Goal: Task Accomplishment & Management: Complete application form

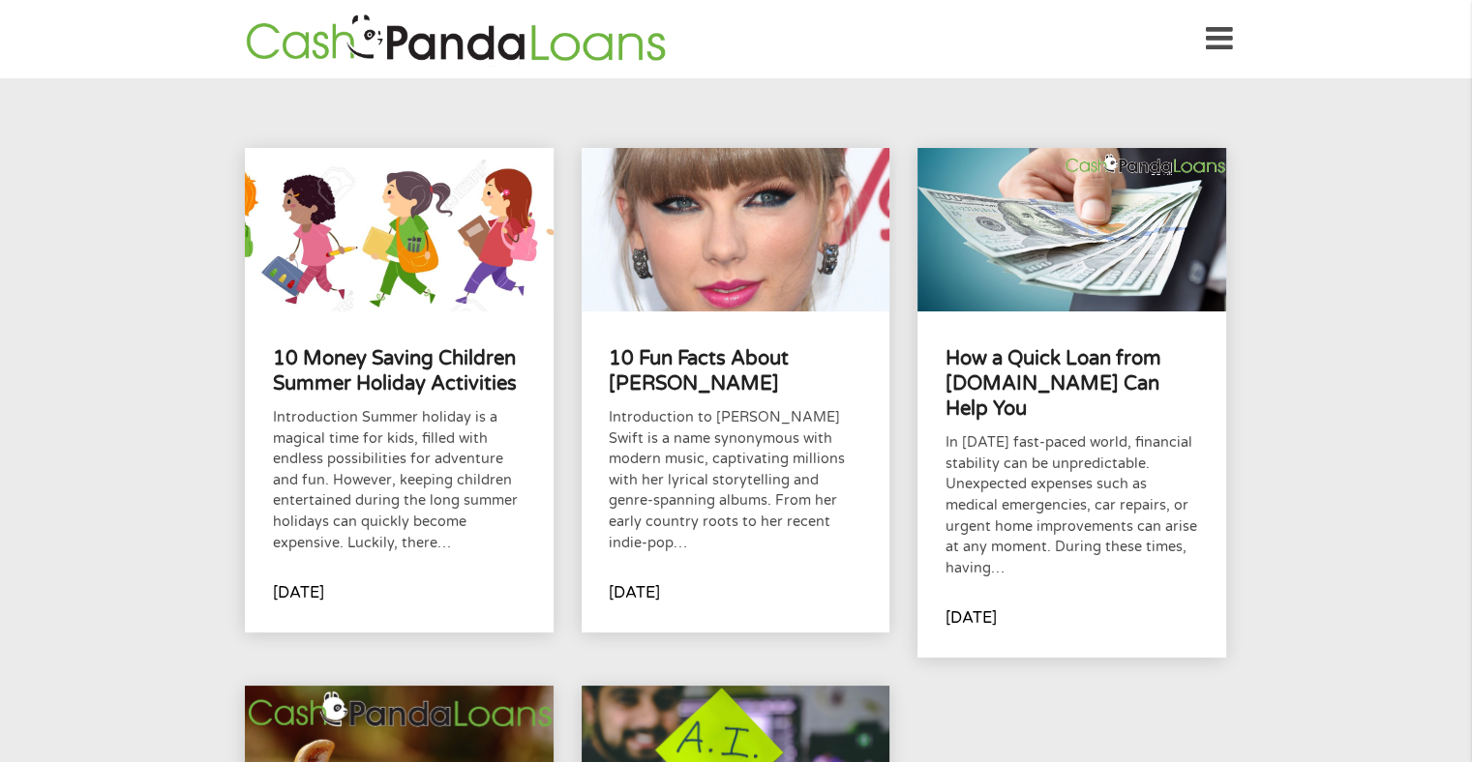
click at [316, 42] on img at bounding box center [456, 39] width 432 height 55
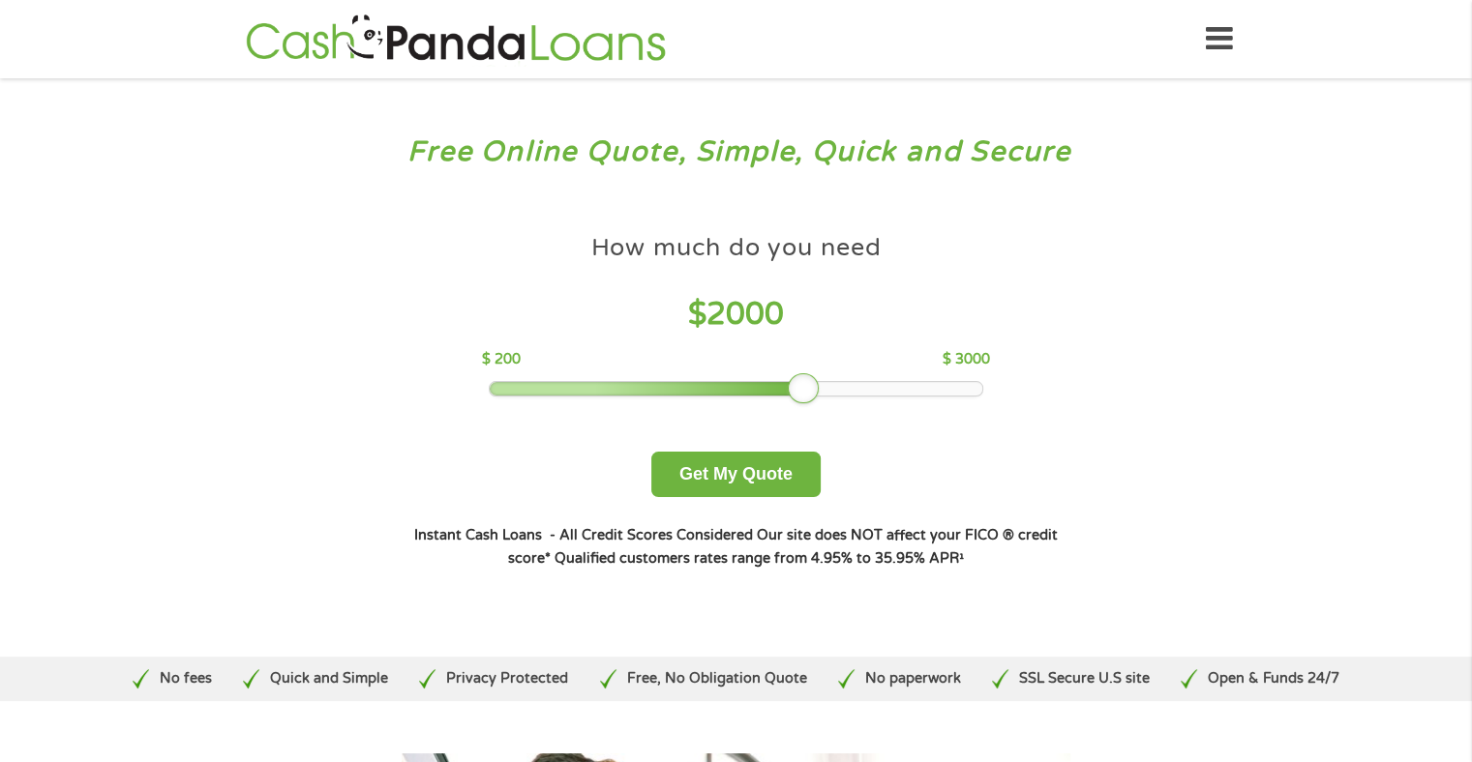
drag, startPoint x: 621, startPoint y: 388, endPoint x: 806, endPoint y: 388, distance: 184.8
click at [802, 392] on div at bounding box center [803, 388] width 31 height 31
click at [753, 469] on button "Get My Quote" at bounding box center [735, 474] width 169 height 45
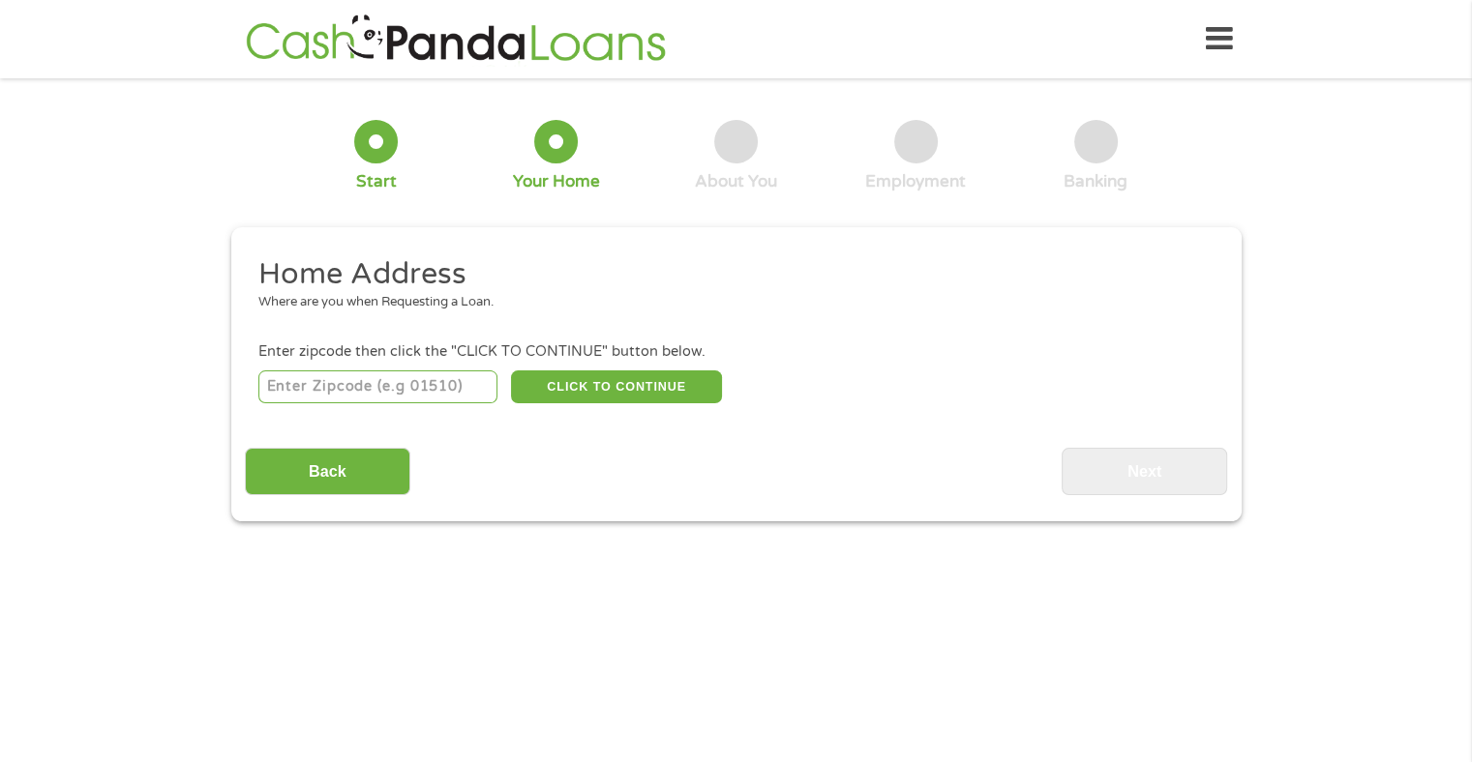
click at [379, 388] on input "number" at bounding box center [377, 387] width 239 height 33
type input "62226"
click at [609, 389] on button "CLICK TO CONTINUE" at bounding box center [616, 387] width 211 height 33
type input "62226"
type input "[GEOGRAPHIC_DATA]"
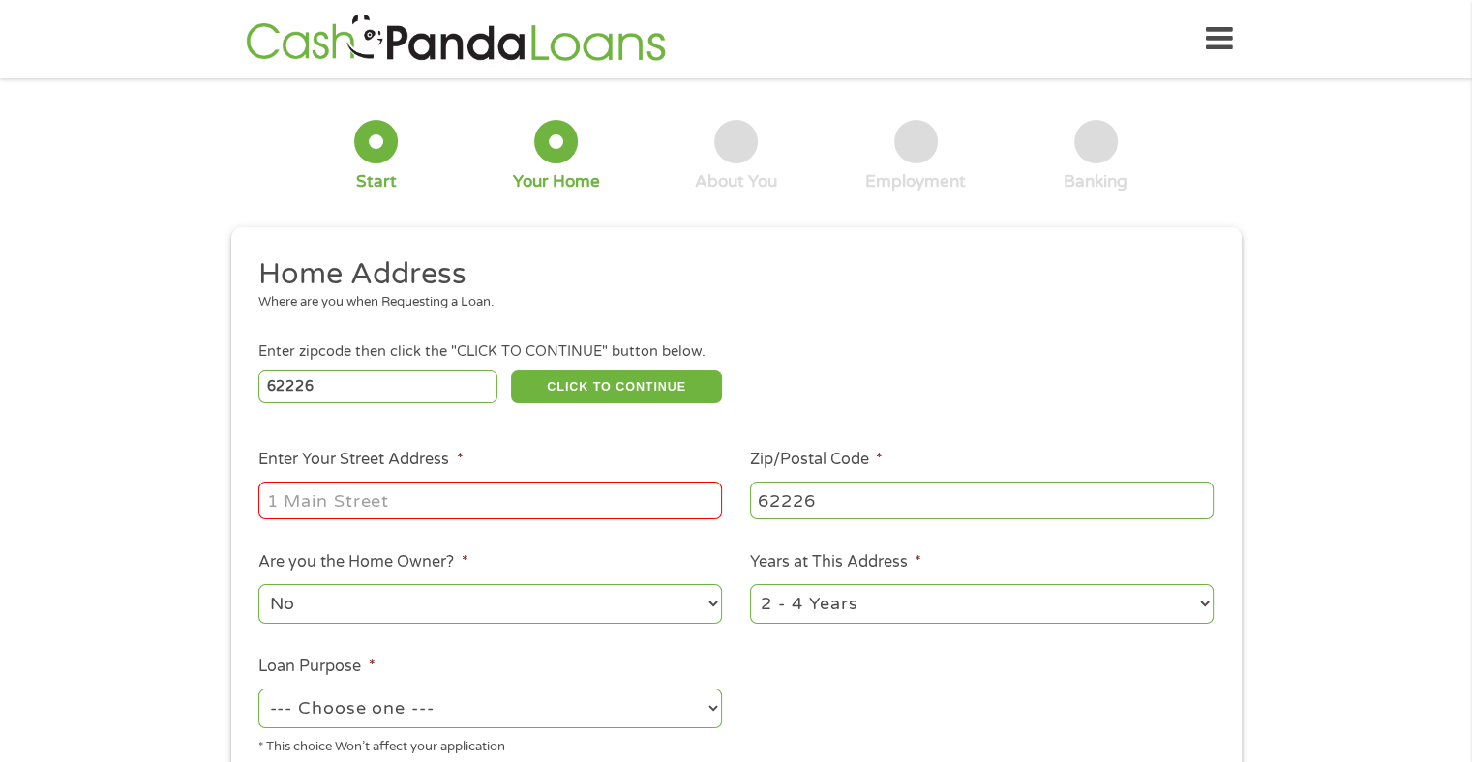
click at [359, 504] on input "Enter Your Street Address *" at bounding box center [489, 500] width 463 height 37
type input "[STREET_ADDRESS]"
click at [1204, 606] on select "1 Year or less 1 - 2 Years 2 - 4 Years Over 4 Years" at bounding box center [981, 604] width 463 height 40
select select "12months"
click at [750, 586] on select "1 Year or less 1 - 2 Years 2 - 4 Years Over 4 Years" at bounding box center [981, 604] width 463 height 40
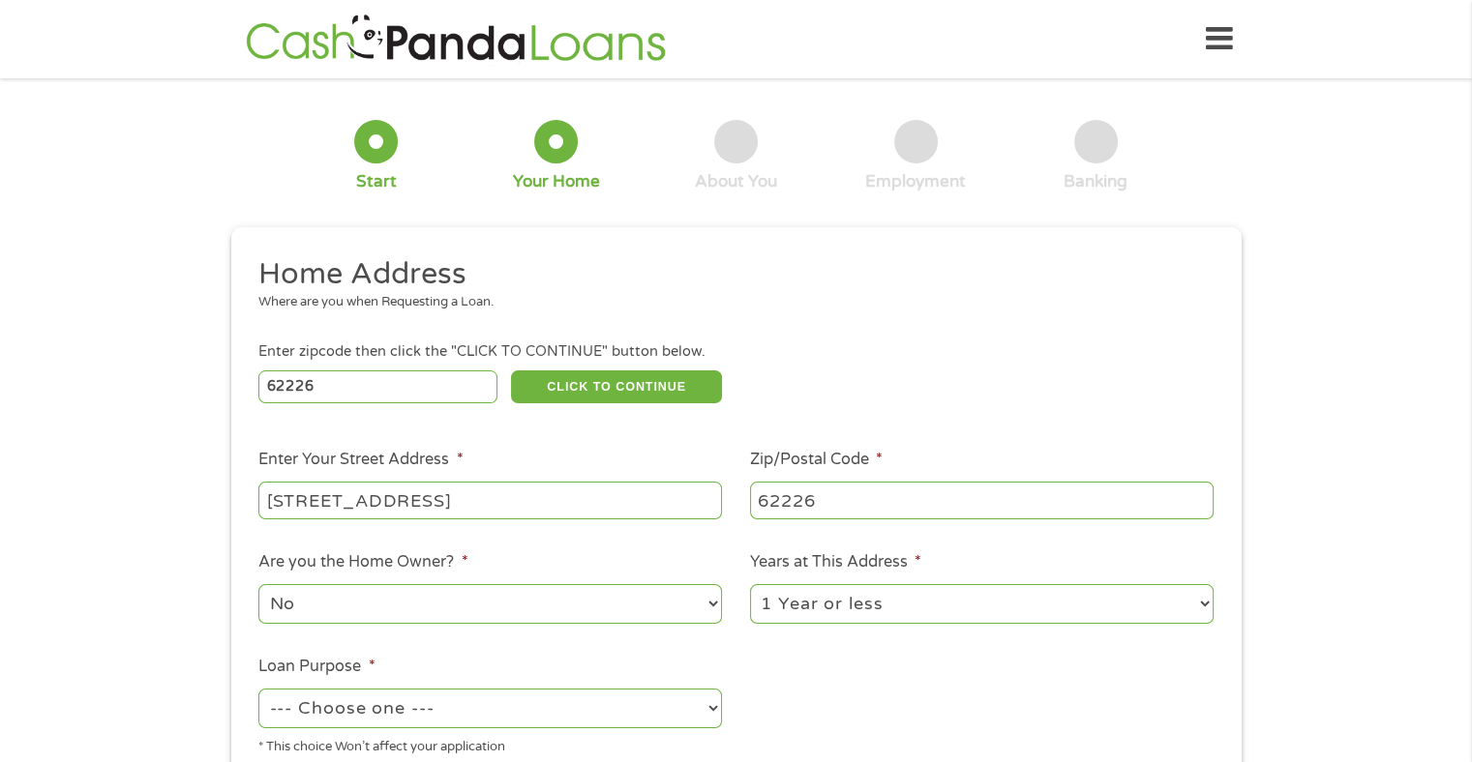
click at [713, 713] on select "--- Choose one --- Pay Bills Debt Consolidation Home Improvement Major Purchase…" at bounding box center [489, 709] width 463 height 40
select select "shorttermcash"
click at [258, 691] on select "--- Choose one --- Pay Bills Debt Consolidation Home Improvement Major Purchase…" at bounding box center [489, 709] width 463 height 40
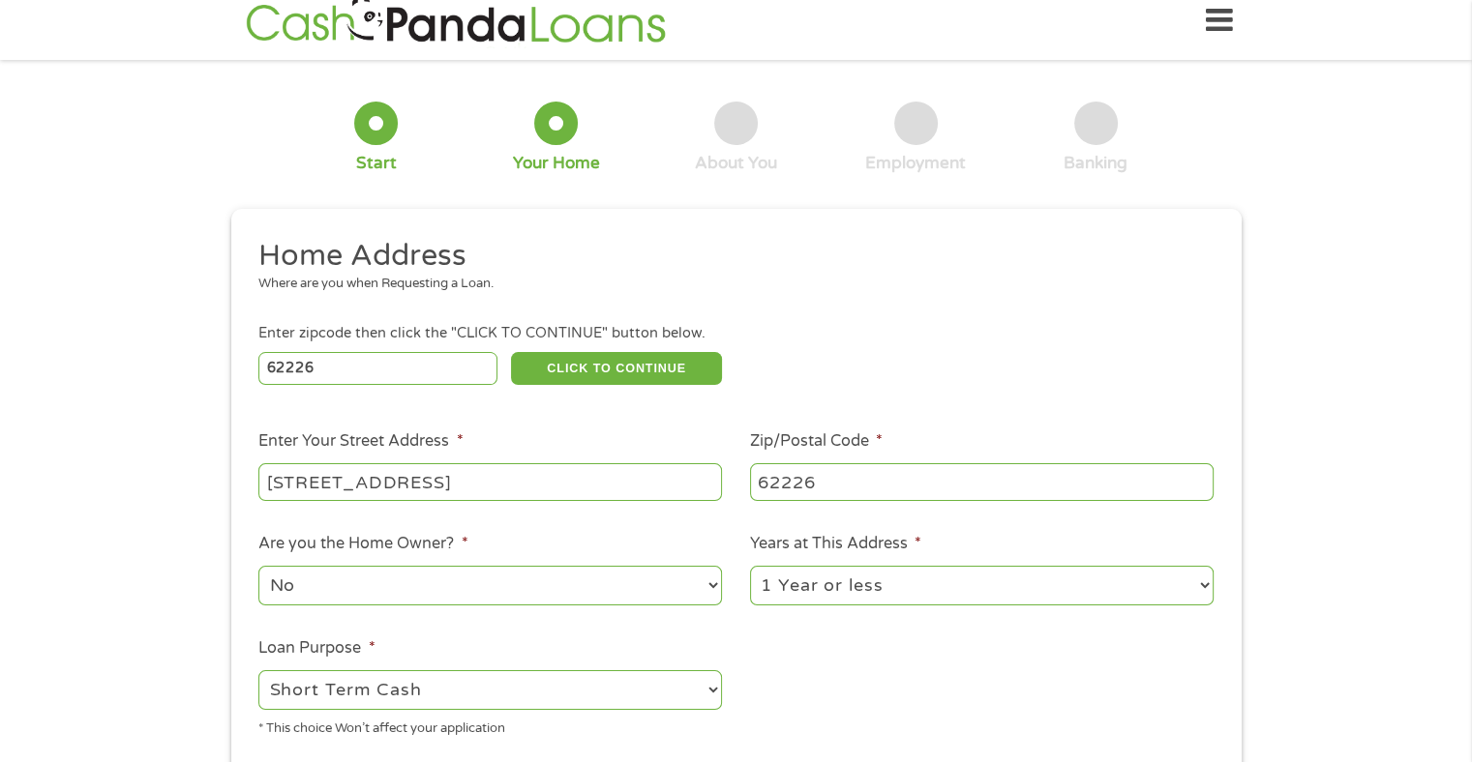
scroll to position [194, 0]
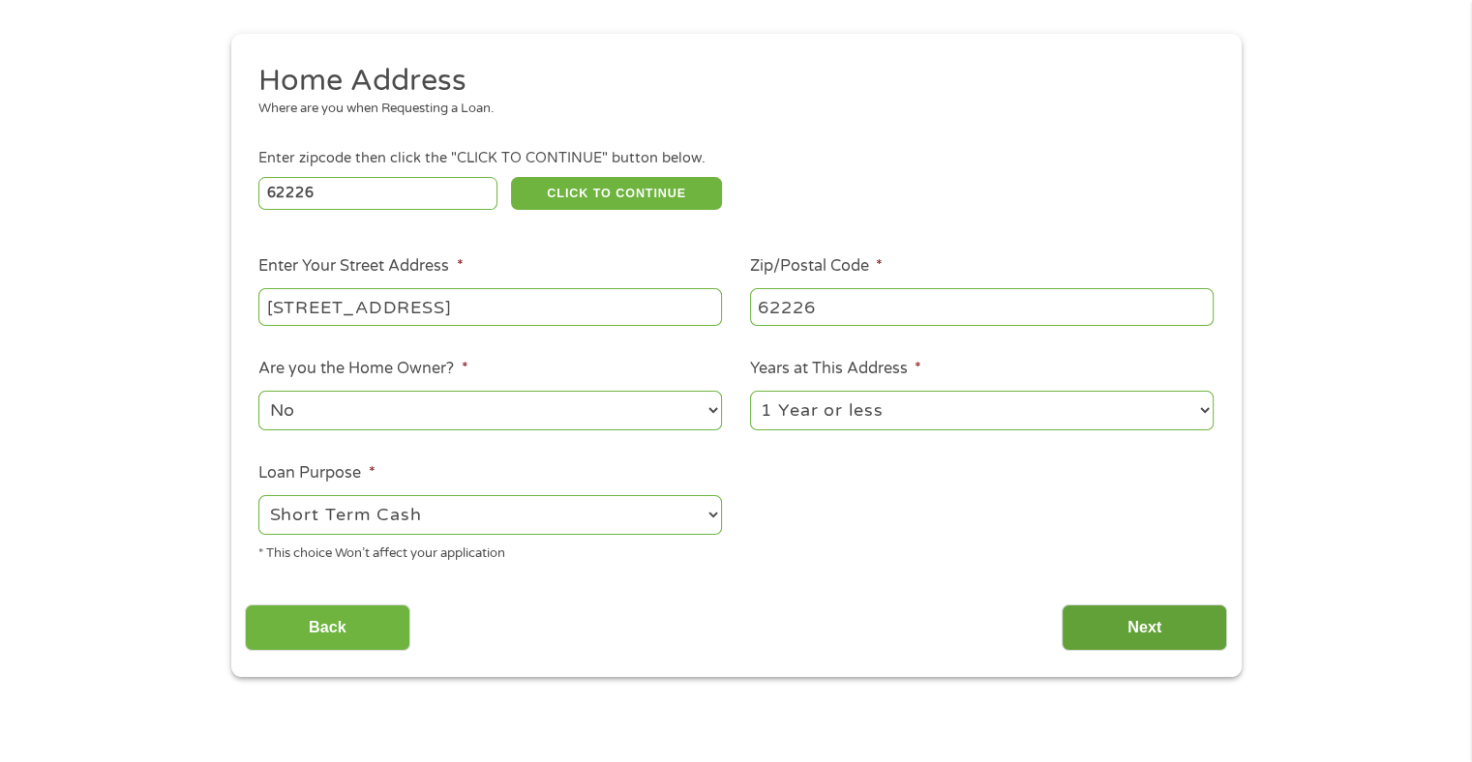
click at [1165, 626] on input "Next" at bounding box center [1143, 628] width 165 height 47
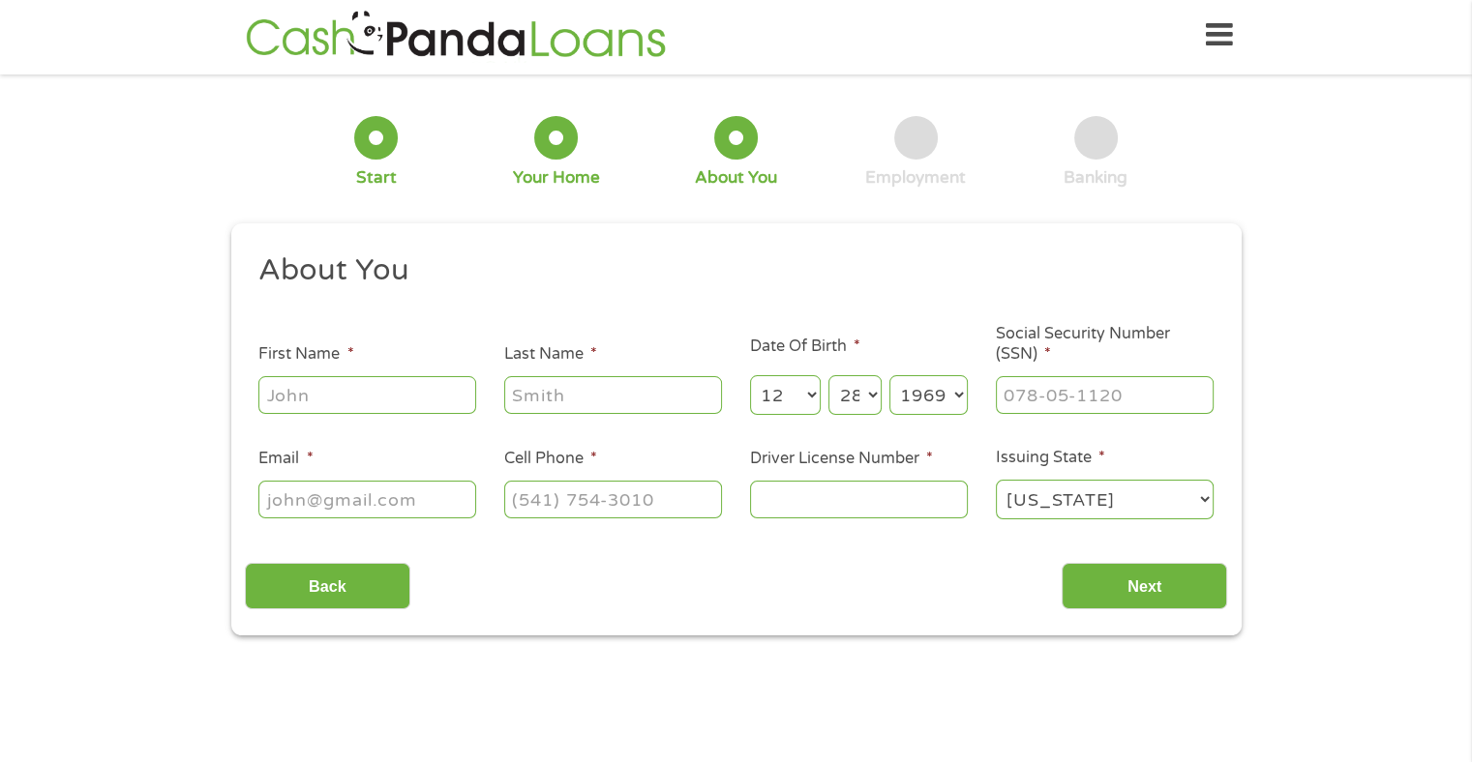
scroll to position [0, 0]
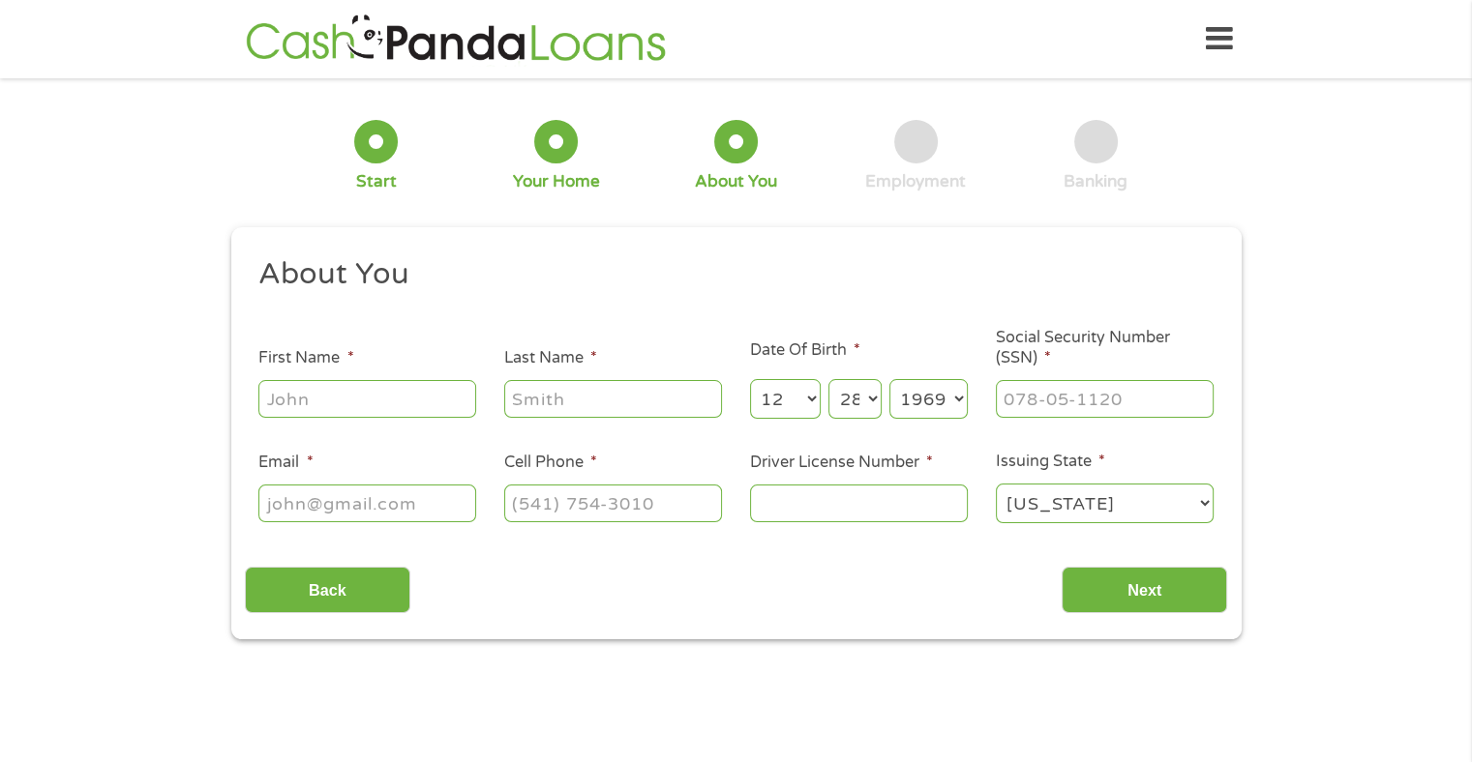
click at [397, 400] on input "First Name *" at bounding box center [367, 398] width 218 height 37
type input "[PERSON_NAME]"
type input "[EMAIL_ADDRESS][DOMAIN_NAME]"
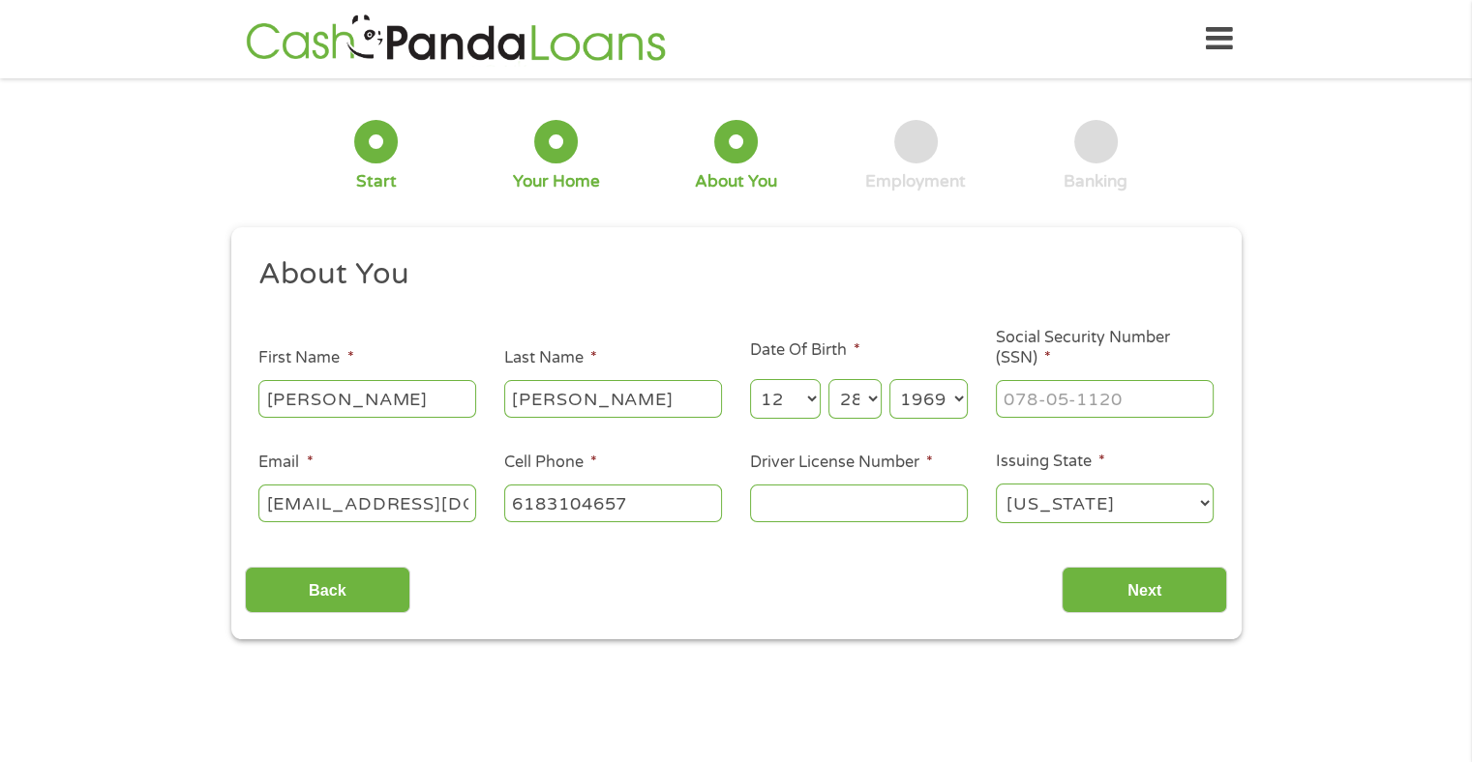
type input "[PHONE_NUMBER]"
click at [1033, 397] on input "___-__-____" at bounding box center [1105, 398] width 218 height 37
type input "328-74-6071"
click at [850, 490] on input "Driver License Number *" at bounding box center [859, 503] width 218 height 37
type input "S53077969369"
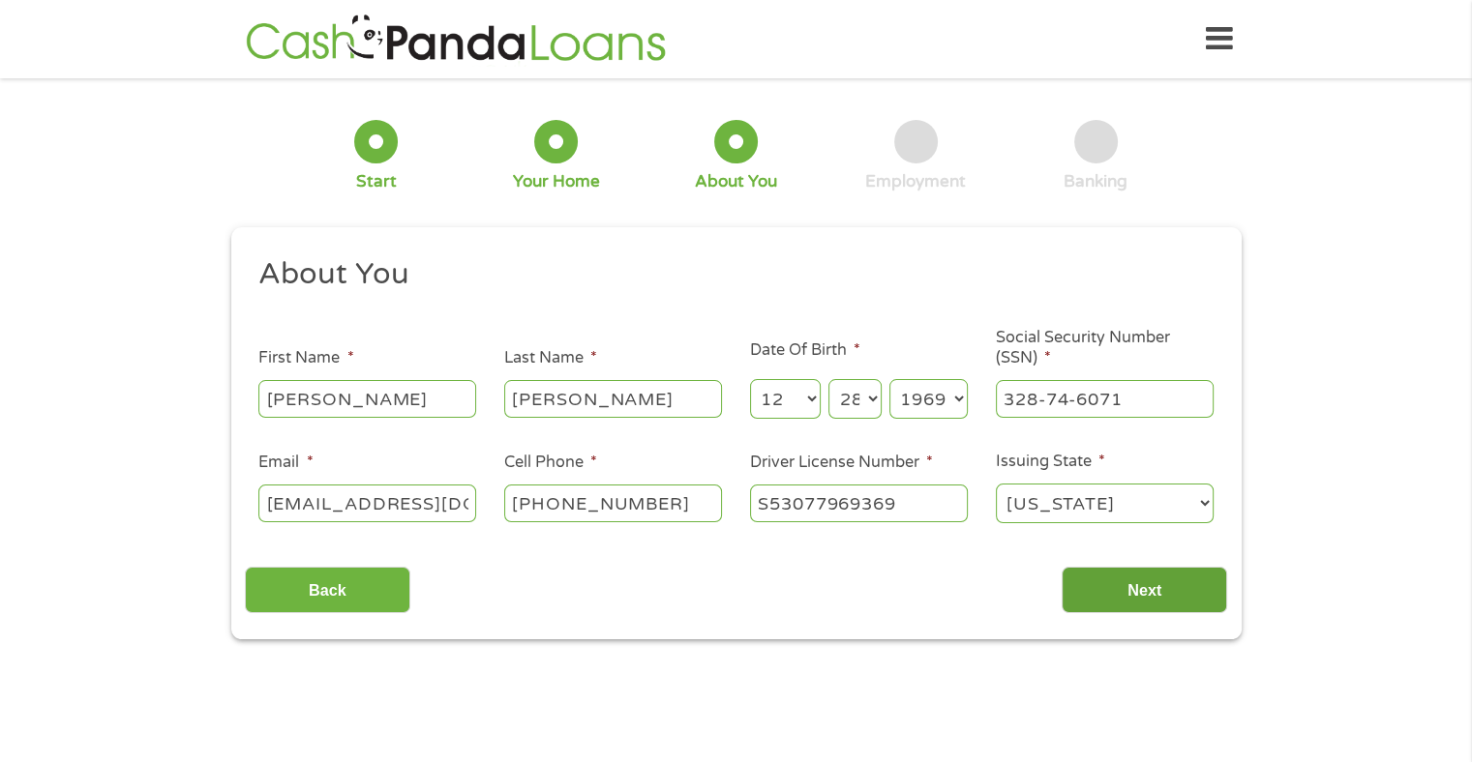
click at [1136, 589] on input "Next" at bounding box center [1143, 590] width 165 height 47
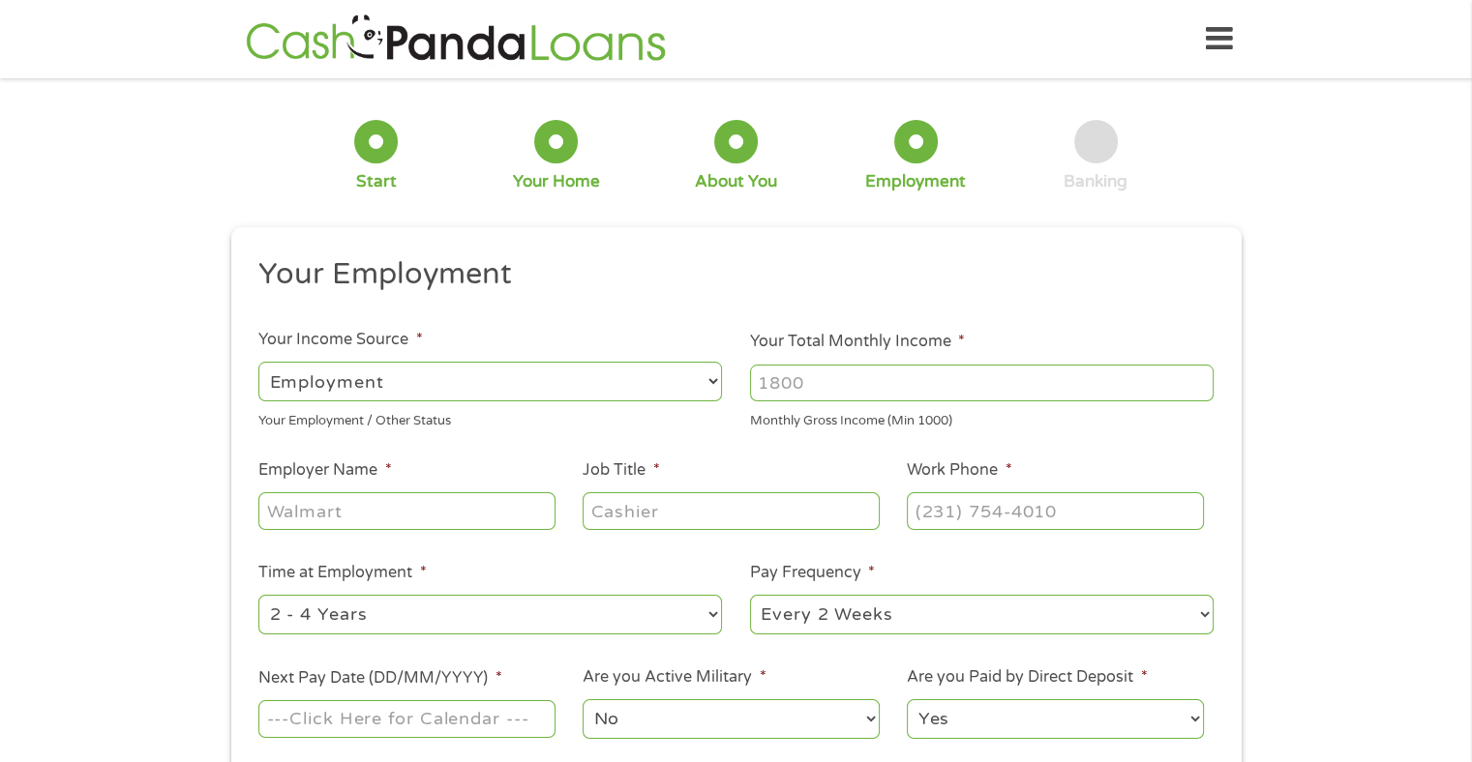
scroll to position [8, 8]
click at [702, 384] on select "--- Choose one --- Employment [DEMOGRAPHIC_DATA] Benefits" at bounding box center [489, 382] width 463 height 40
click at [258, 362] on select "--- Choose one --- Employment [DEMOGRAPHIC_DATA] Benefits" at bounding box center [489, 382] width 463 height 40
click at [840, 391] on input "Your Total Monthly Income *" at bounding box center [981, 383] width 463 height 37
type input "7"
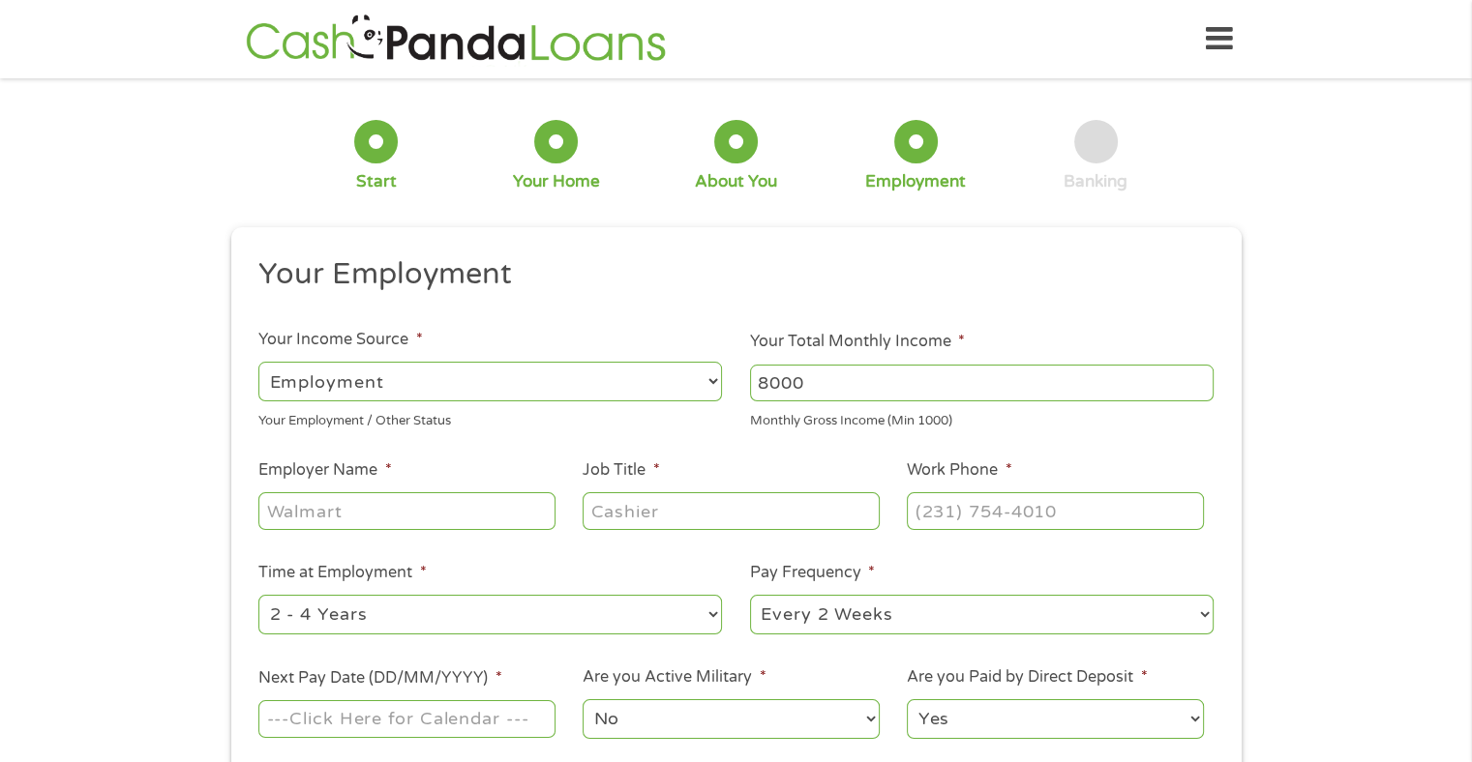
type input "8000"
click at [1055, 310] on ul "Your Employment Your Income Source * --- Choose one --- Employment [DEMOGRAPHIC…" at bounding box center [736, 505] width 982 height 501
click at [420, 526] on input "Employer Name *" at bounding box center [406, 510] width 296 height 37
type input "Forklifts of [GEOGRAPHIC_DATA]"
type input "Trainier"
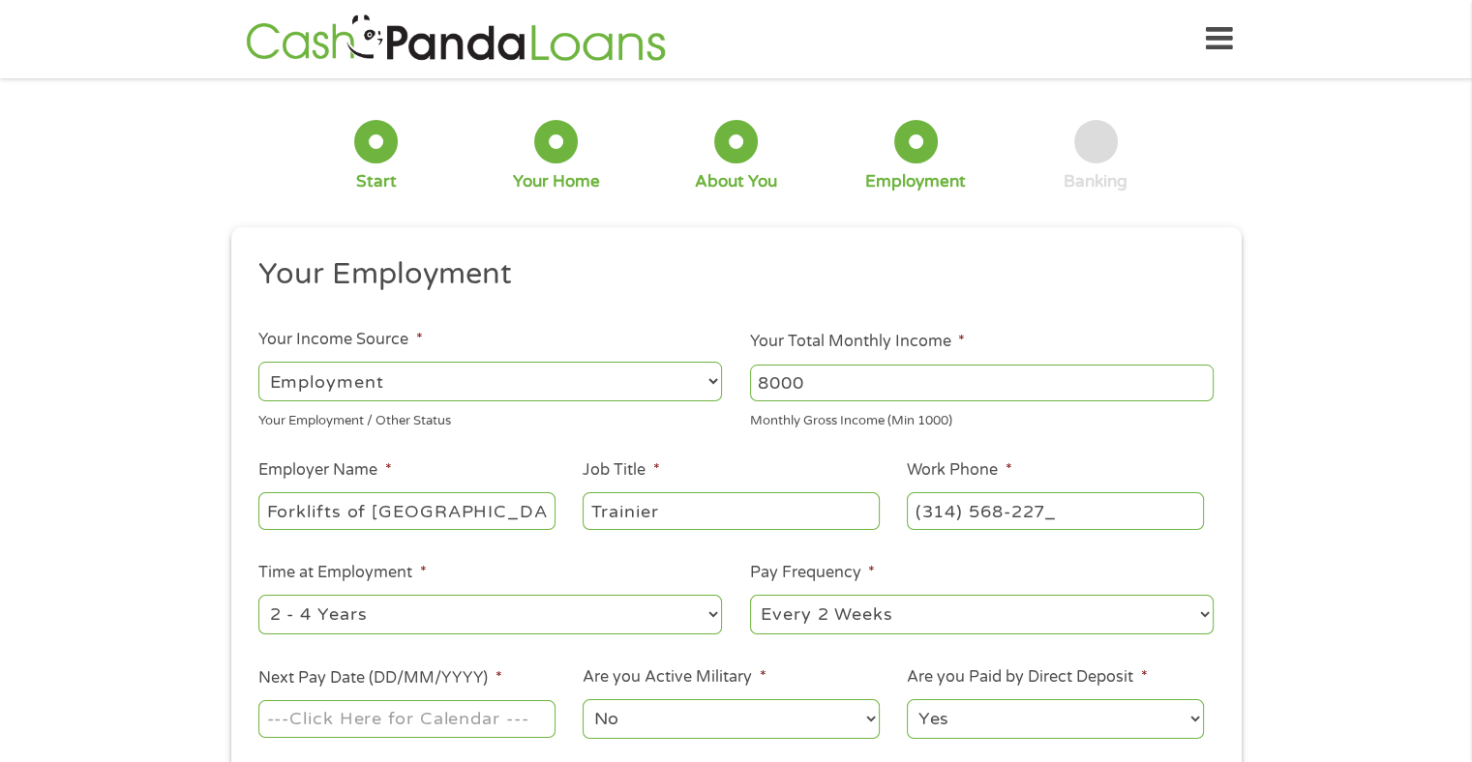
type input "[PHONE_NUMBER]"
click at [484, 615] on select "--- Choose one --- 1 Year or less 1 - 2 Years 2 - 4 Years Over 4 Years" at bounding box center [489, 615] width 463 height 40
select select "60months"
click at [258, 596] on select "--- Choose one --- 1 Year or less 1 - 2 Years 2 - 4 Years Over 4 Years" at bounding box center [489, 615] width 463 height 40
click at [928, 616] on select "--- Choose one --- Every 2 Weeks Every Week Monthly Semi-Monthly" at bounding box center [981, 615] width 463 height 40
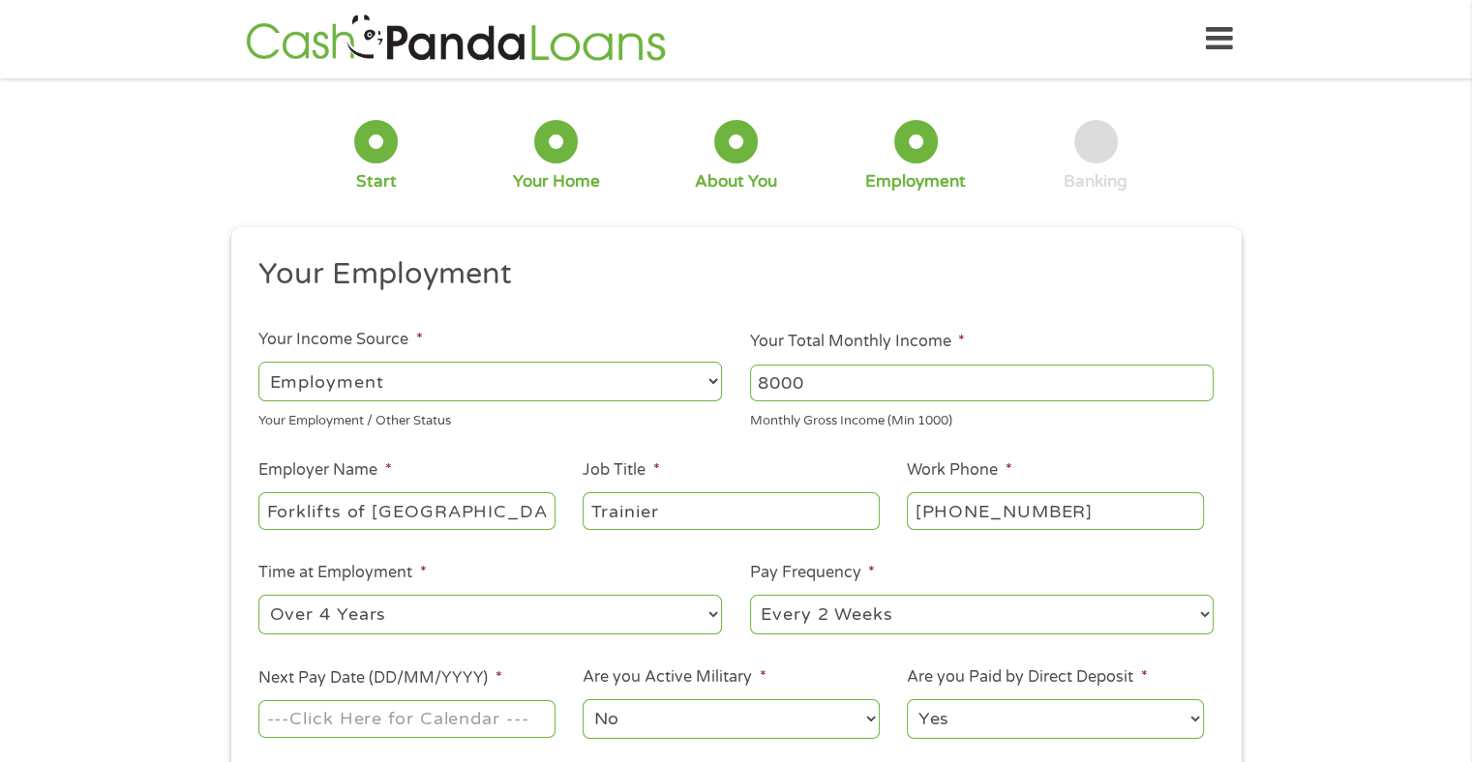
select select "weekly"
click at [750, 596] on select "--- Choose one --- Every 2 Weeks Every Week Monthly Semi-Monthly" at bounding box center [981, 615] width 463 height 40
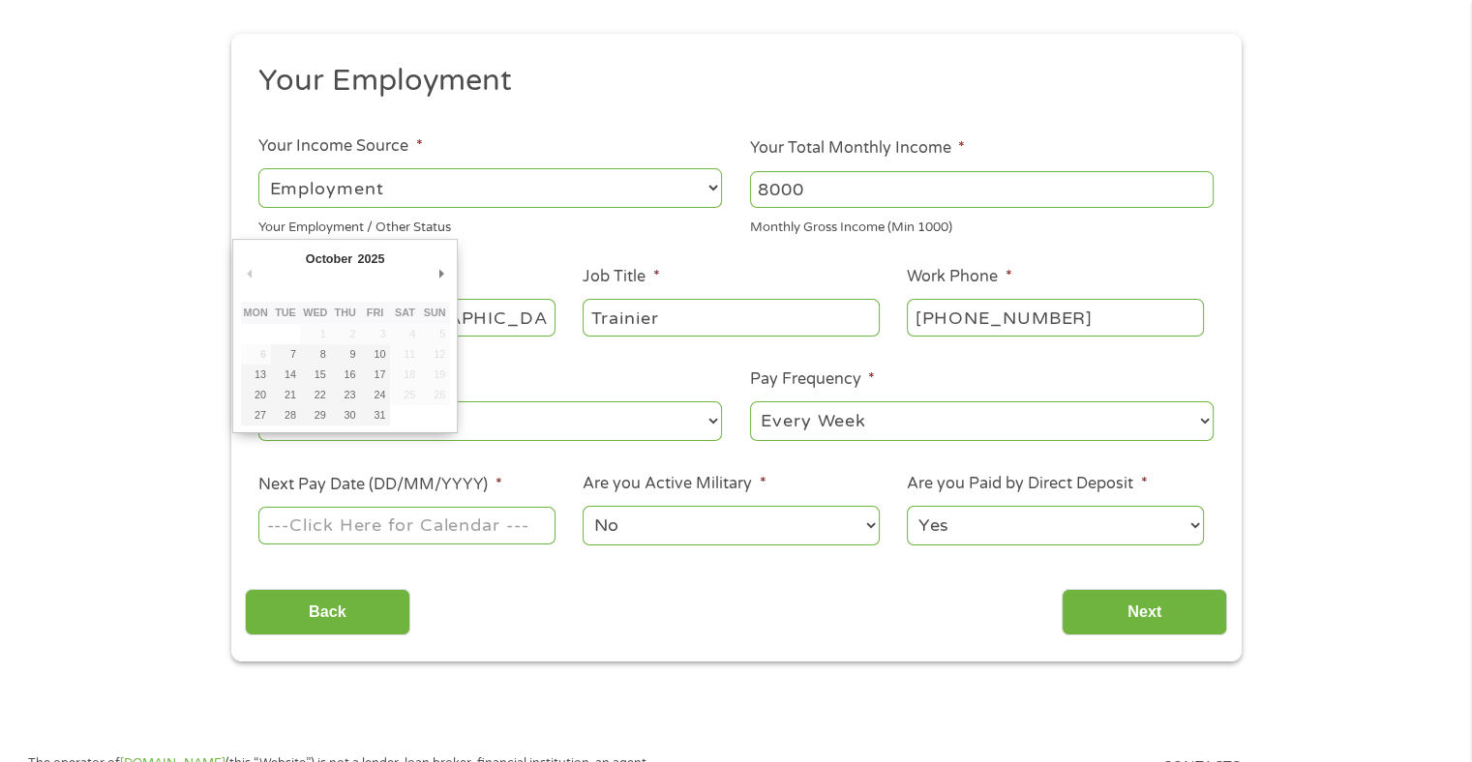
click at [392, 529] on input "Next Pay Date (DD/MM/YYYY) *" at bounding box center [406, 525] width 296 height 37
type input "[DATE]"
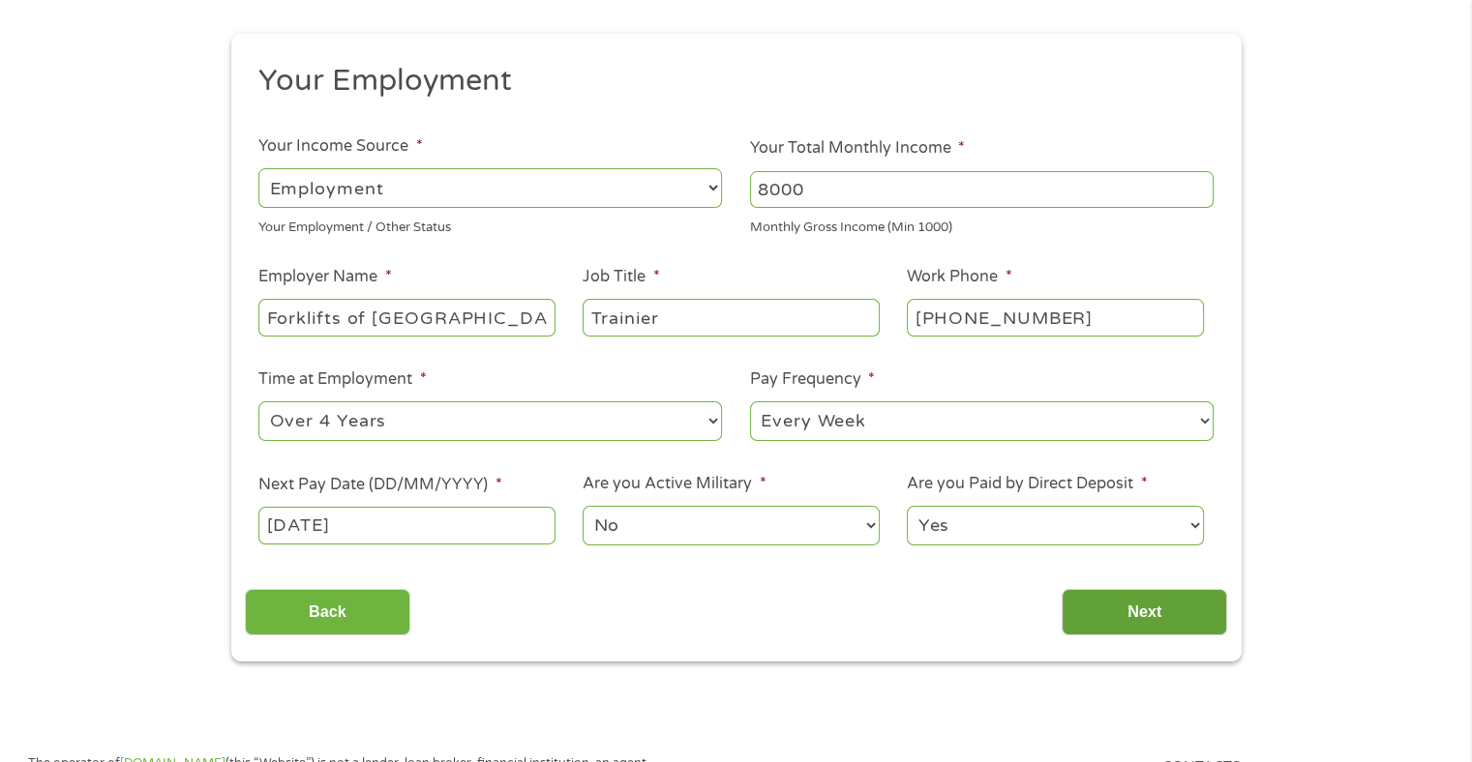
click at [1121, 608] on input "Next" at bounding box center [1143, 612] width 165 height 47
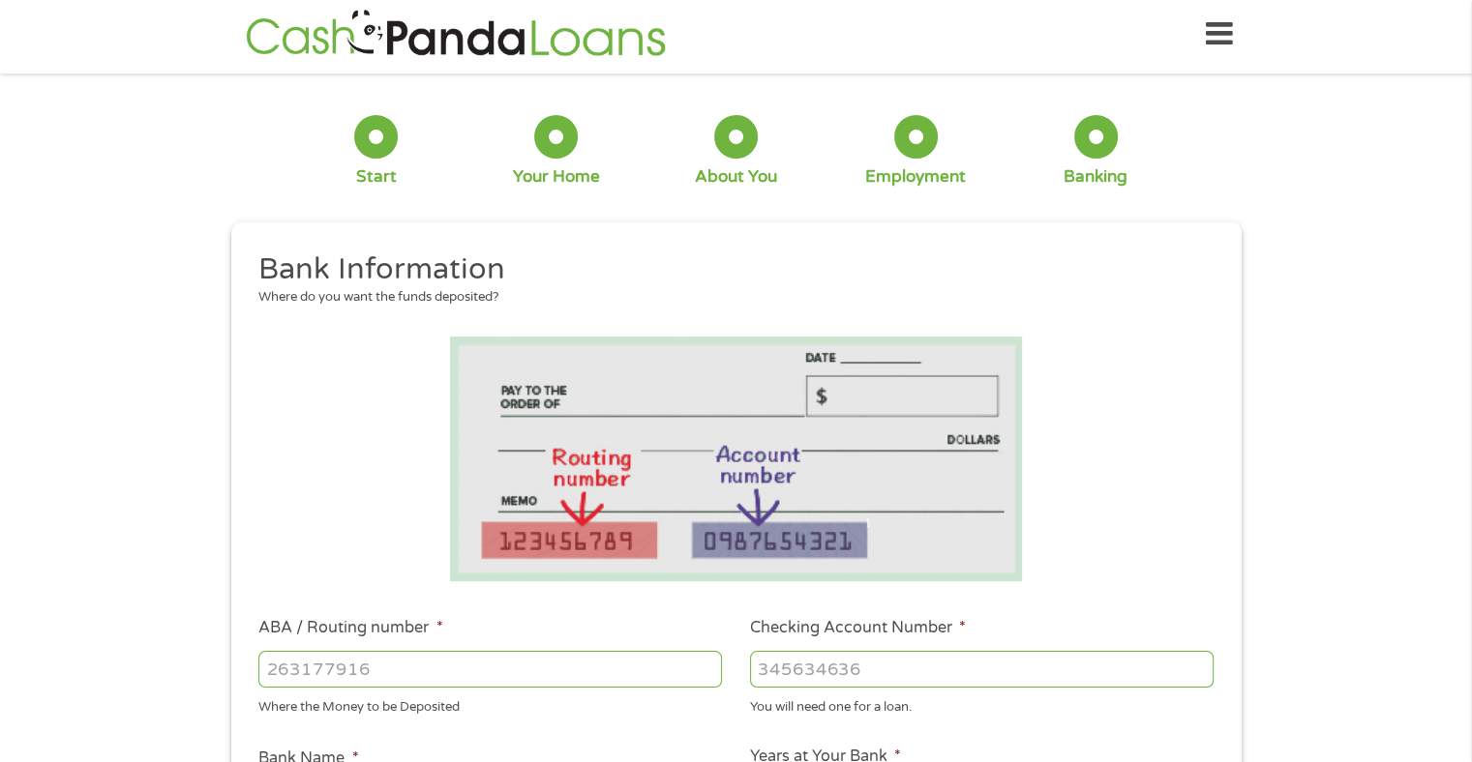
scroll to position [0, 0]
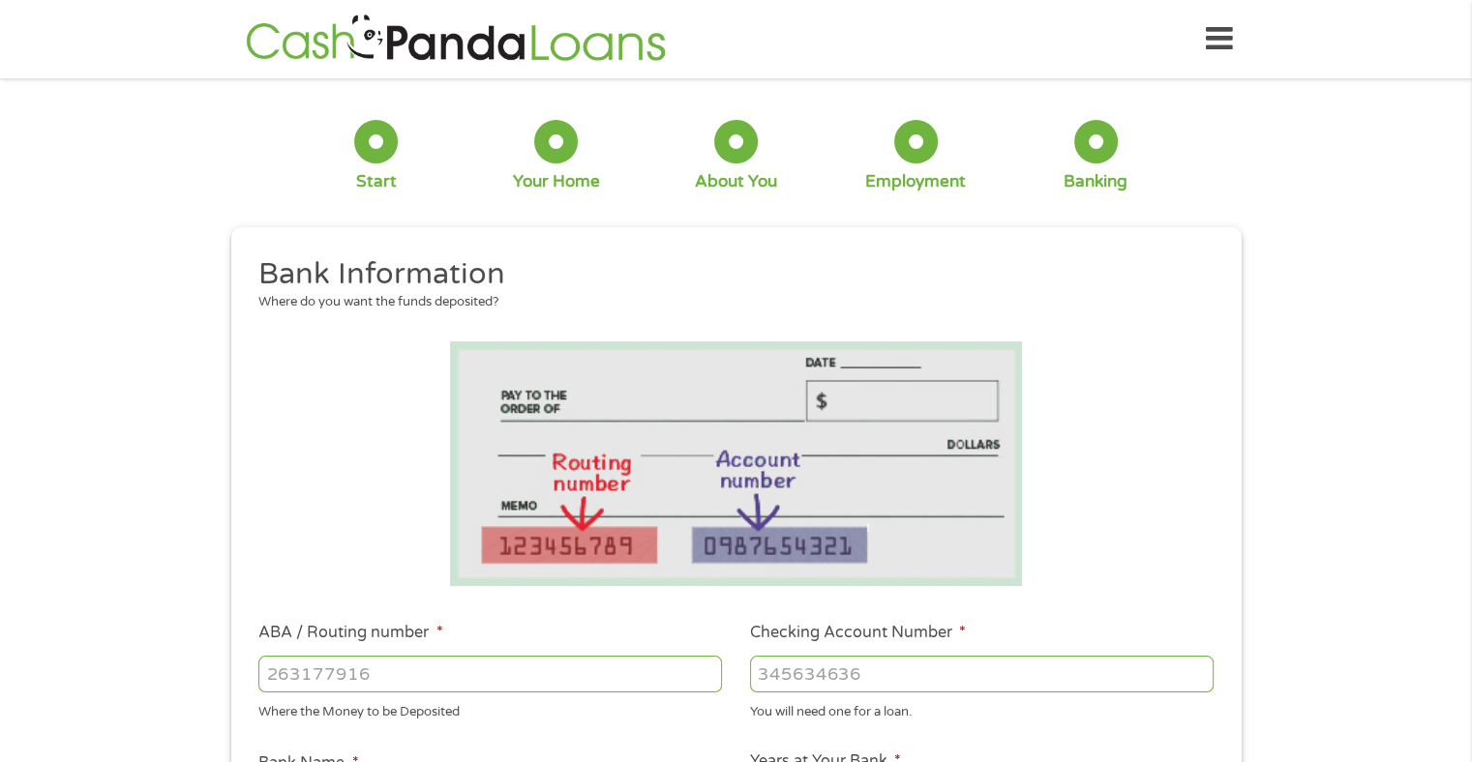
click at [389, 669] on input "ABA / Routing number *" at bounding box center [489, 674] width 463 height 37
type input "041215663"
type input "[PERSON_NAME] BANK"
type input "041215663"
type input "1307859211318"
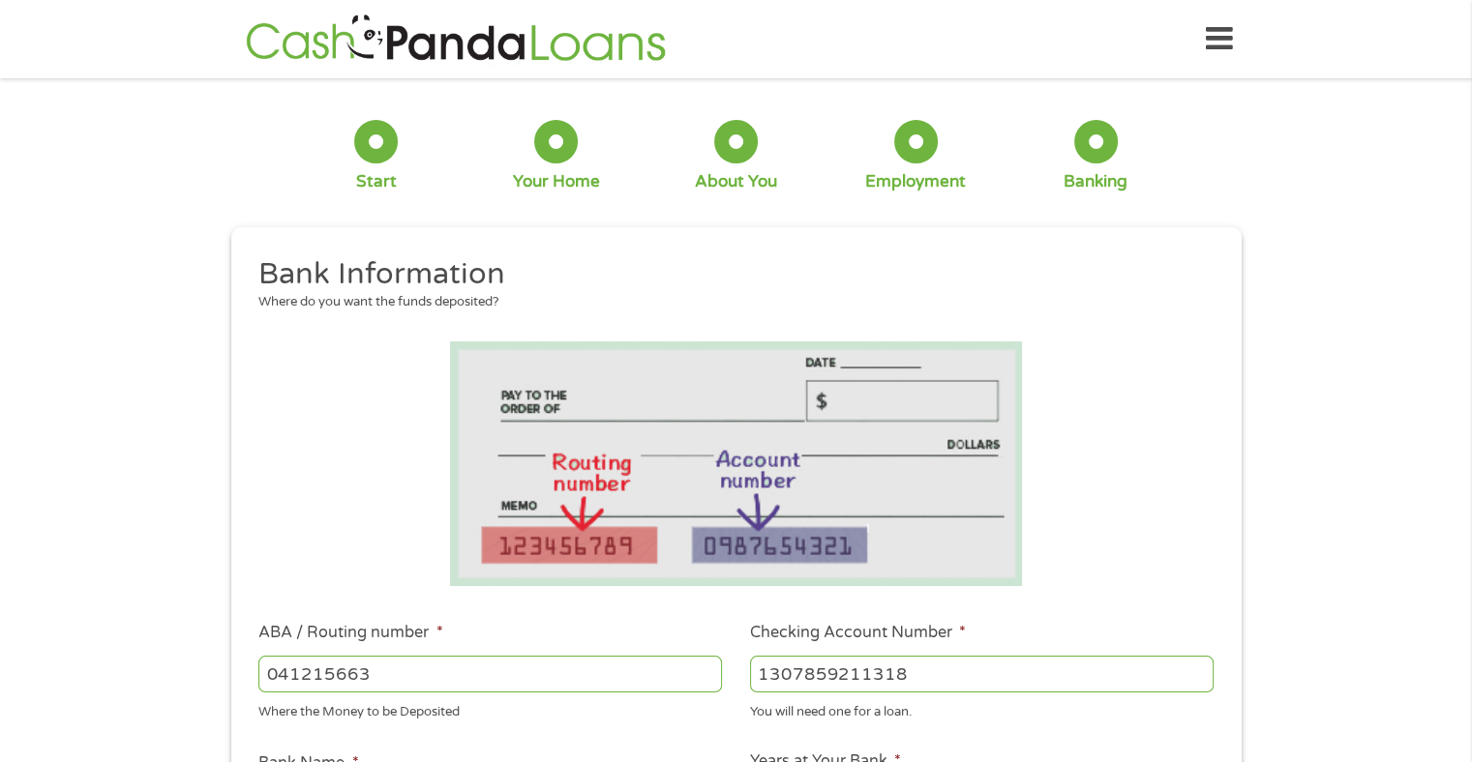
click at [1161, 542] on li at bounding box center [736, 464] width 982 height 245
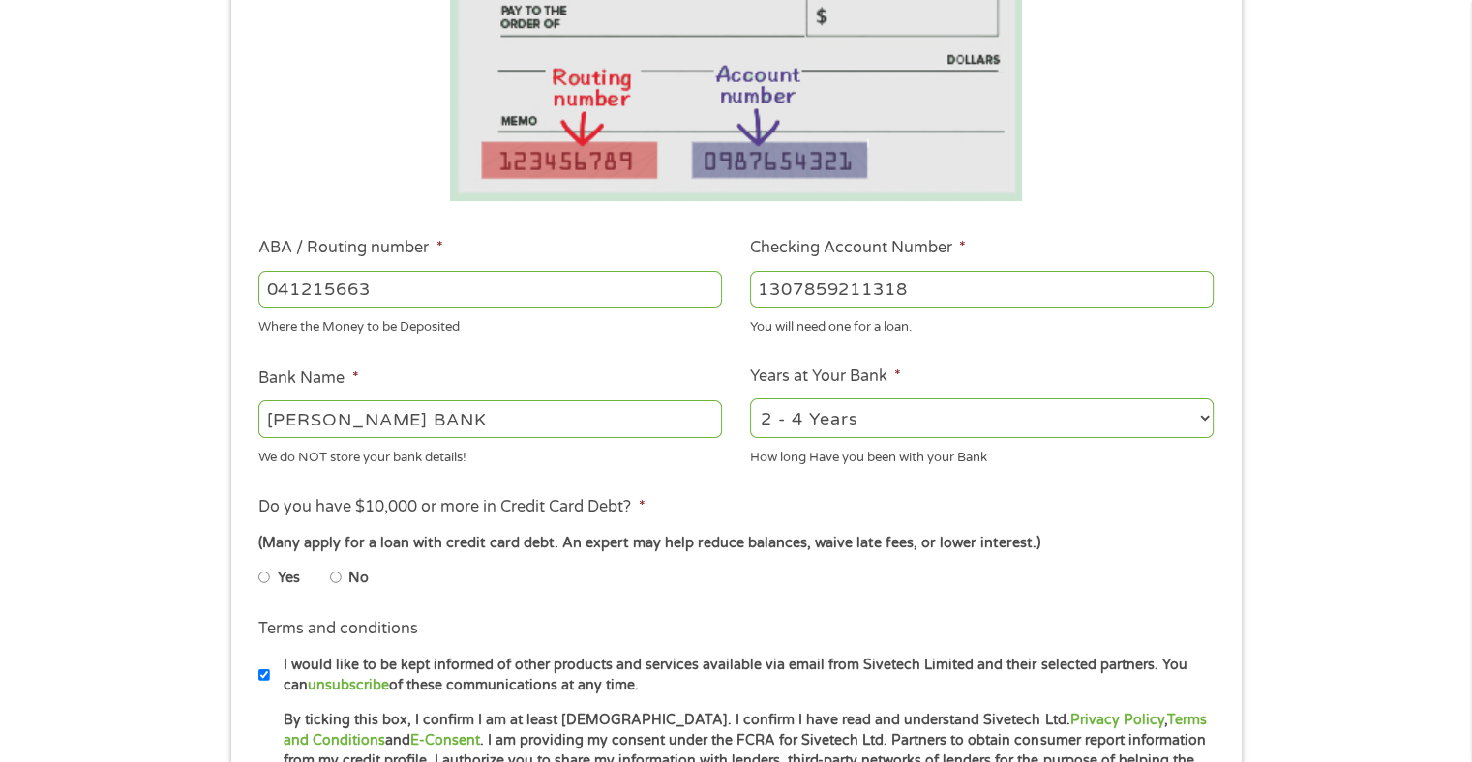
scroll to position [387, 0]
click at [461, 424] on input "[PERSON_NAME] BANK" at bounding box center [489, 417] width 463 height 37
click at [1206, 415] on select "2 - 4 Years 6 - 12 Months 1 - 2 Years Over 4 Years" at bounding box center [981, 417] width 463 height 40
click at [750, 398] on select "2 - 4 Years 6 - 12 Months 1 - 2 Years Over 4 Years" at bounding box center [981, 417] width 463 height 40
click at [263, 574] on input "Yes" at bounding box center [264, 575] width 12 height 31
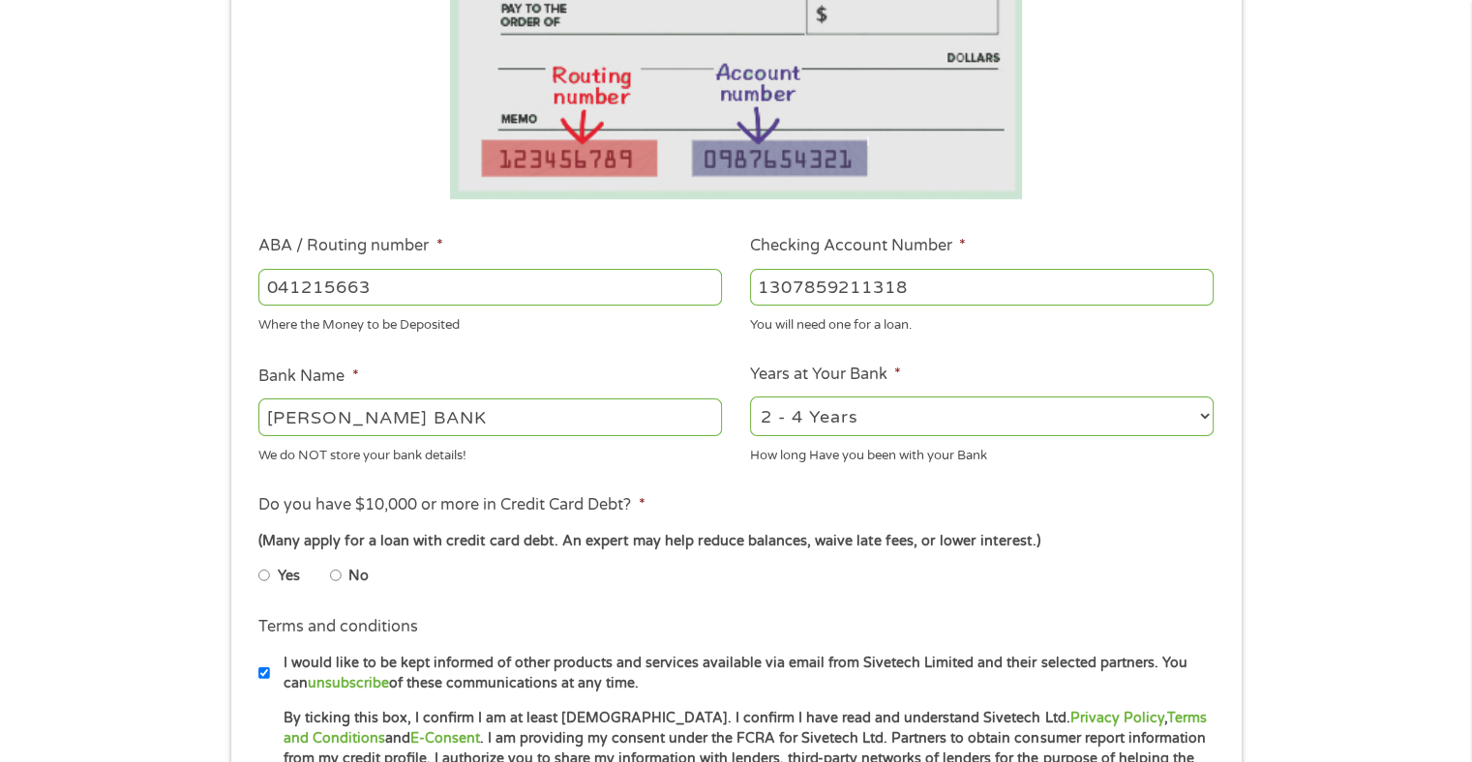
radio input "true"
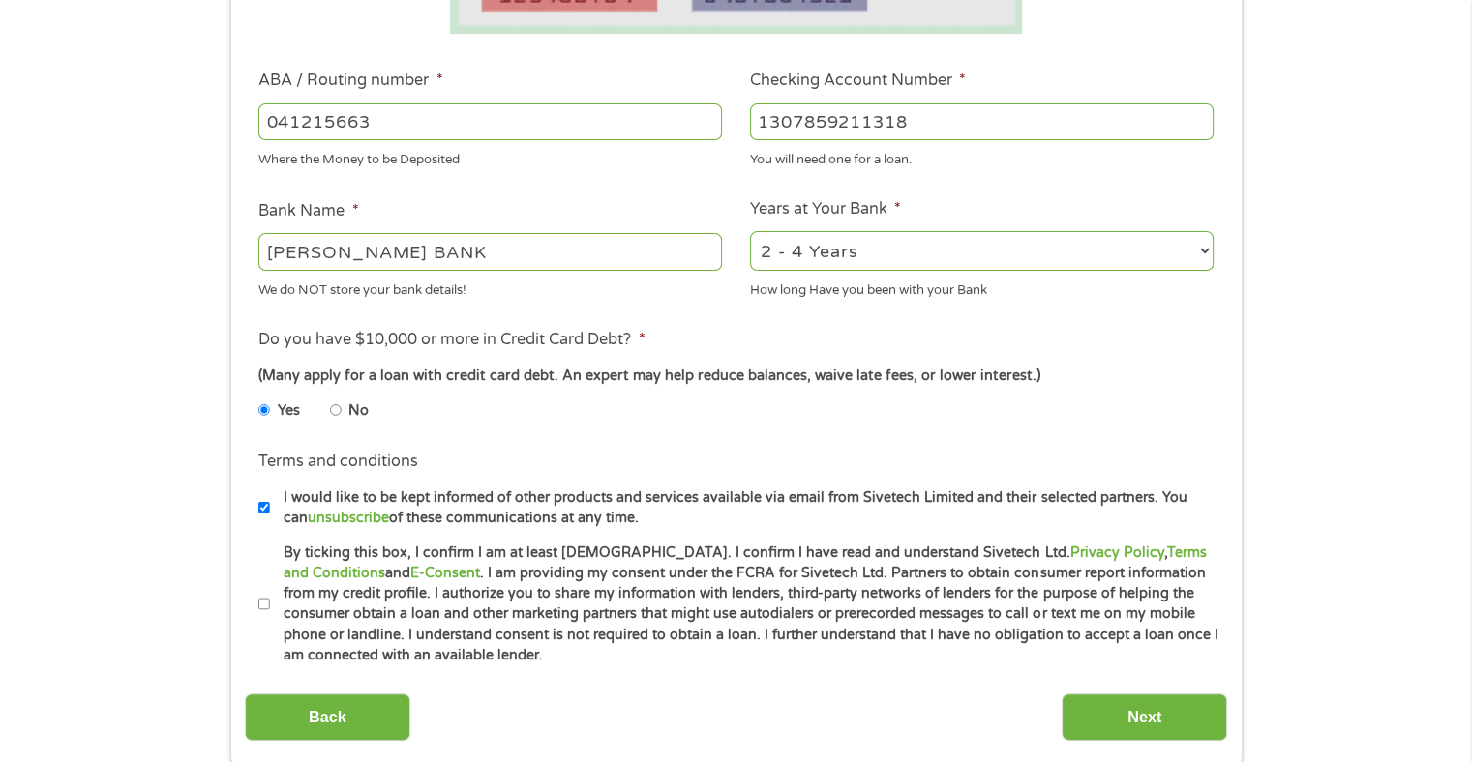
scroll to position [581, 0]
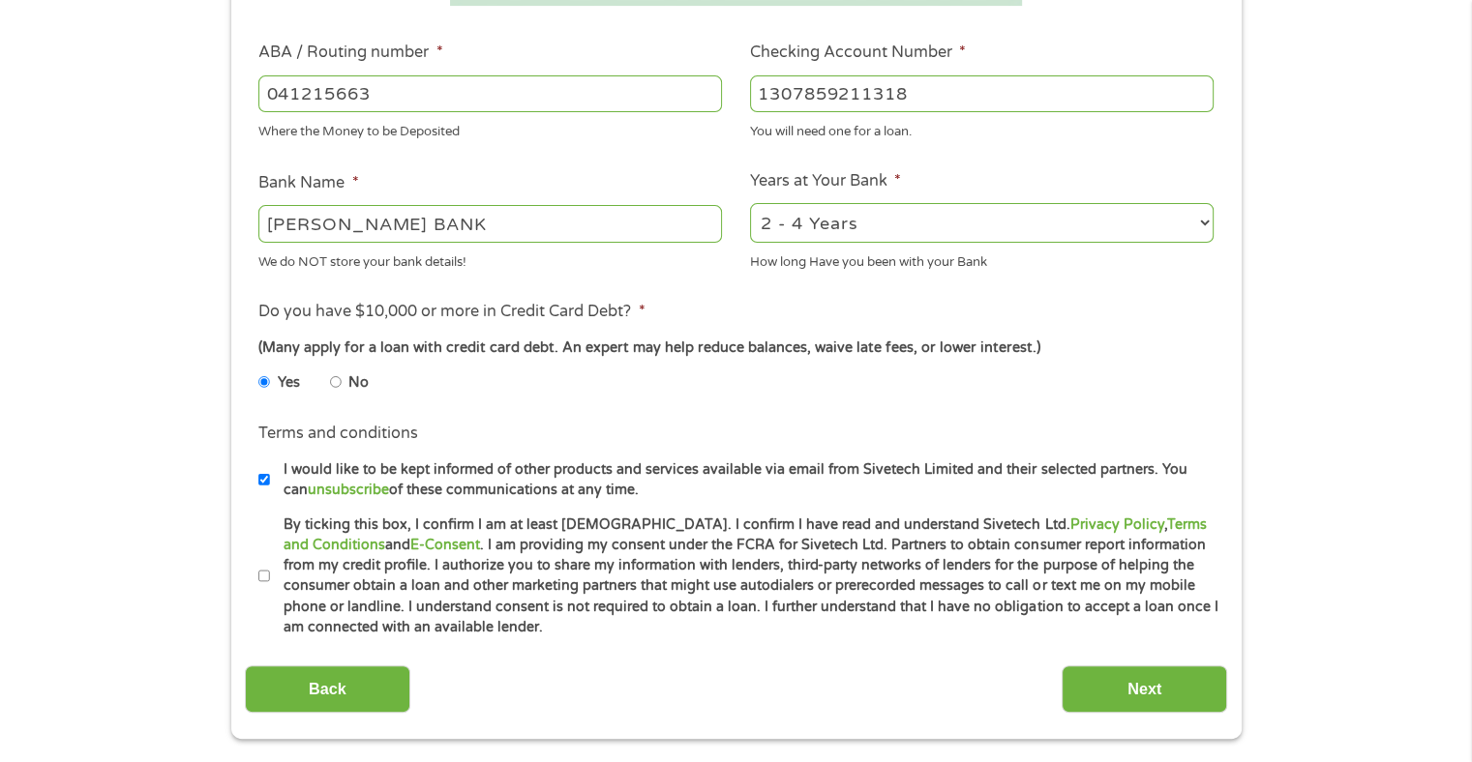
click at [265, 589] on input "By ticking this box, I confirm I am at least [DEMOGRAPHIC_DATA]. I confirm I ha…" at bounding box center [264, 576] width 12 height 31
checkbox input "true"
click at [1177, 683] on input "Next" at bounding box center [1143, 689] width 165 height 47
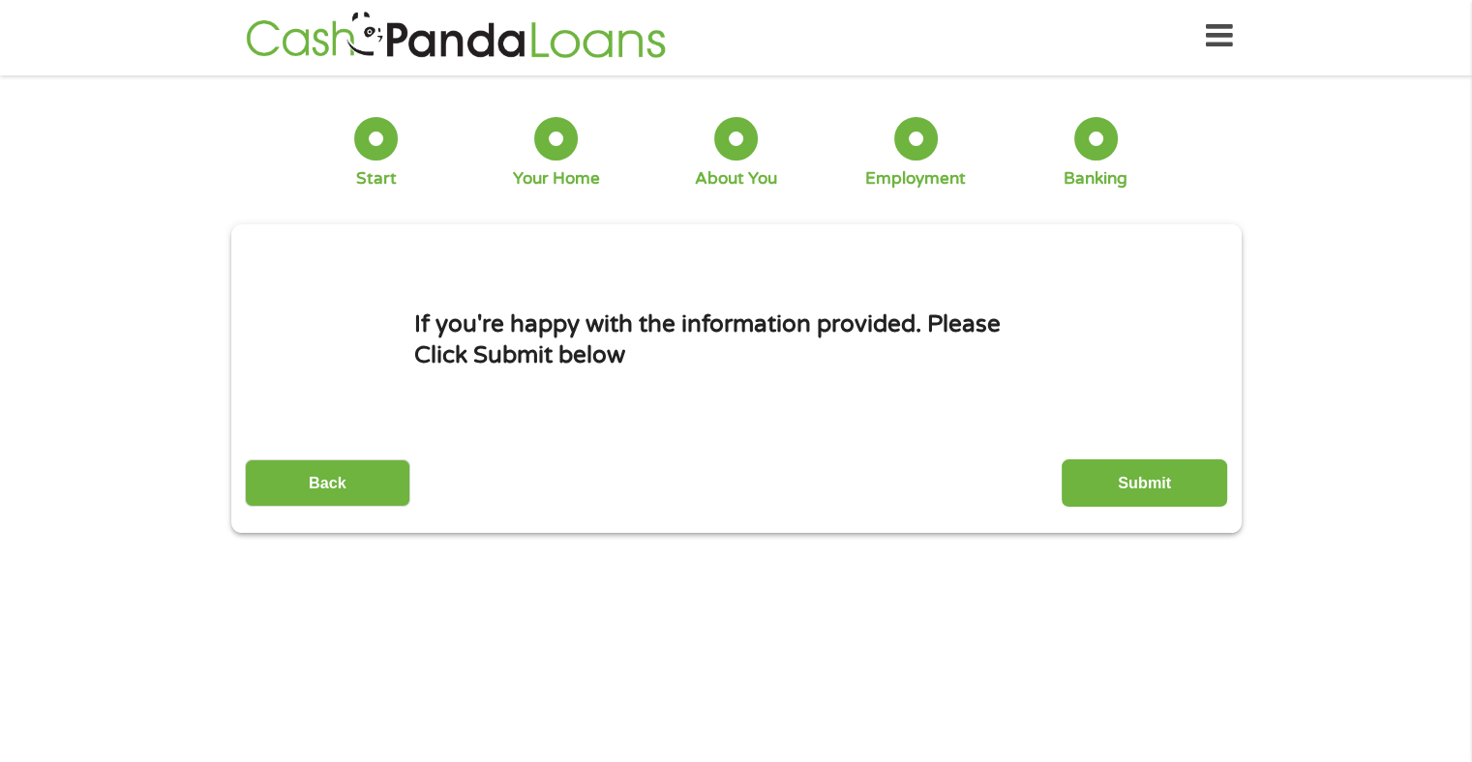
scroll to position [0, 0]
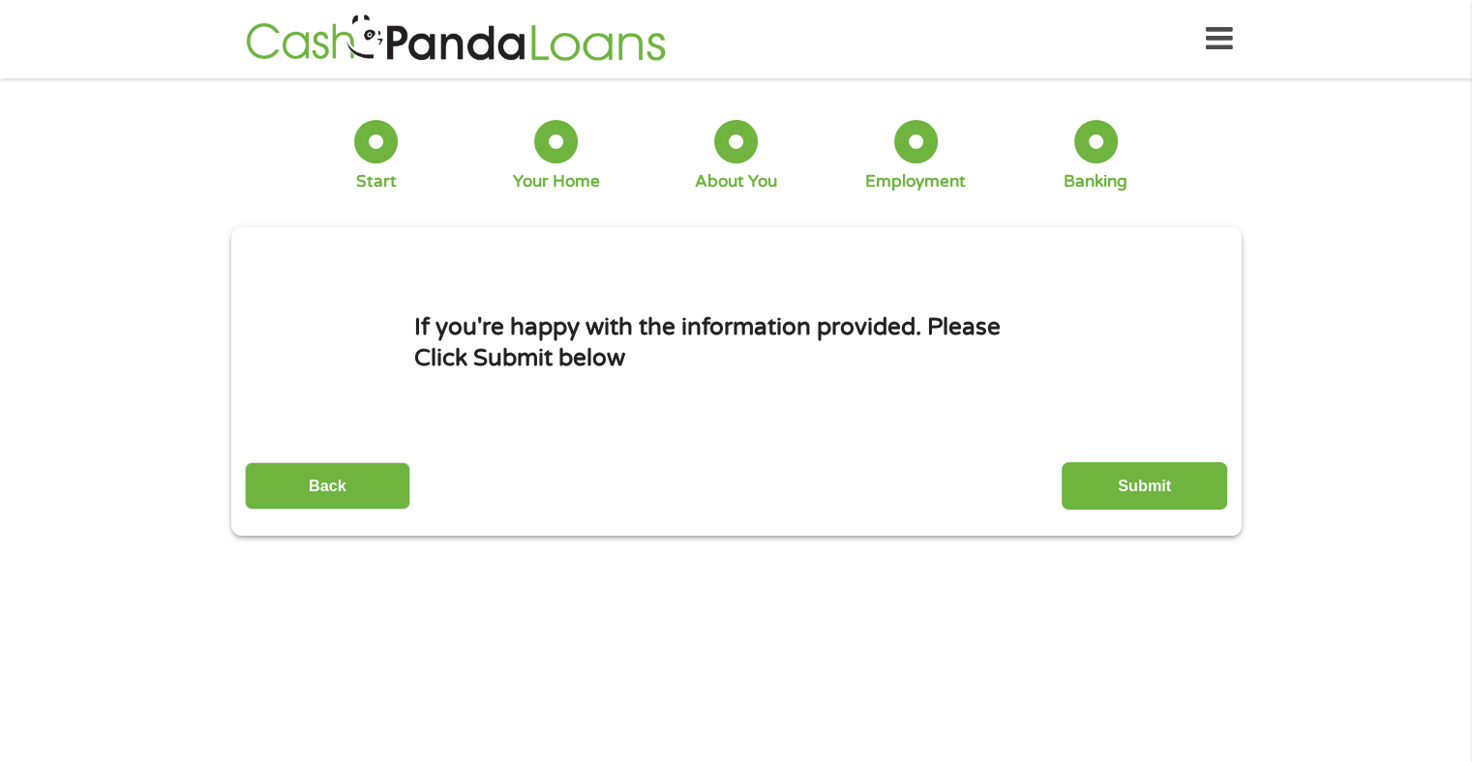
click at [1146, 482] on input "Submit" at bounding box center [1143, 485] width 165 height 47
